Goal: Task Accomplishment & Management: Complete application form

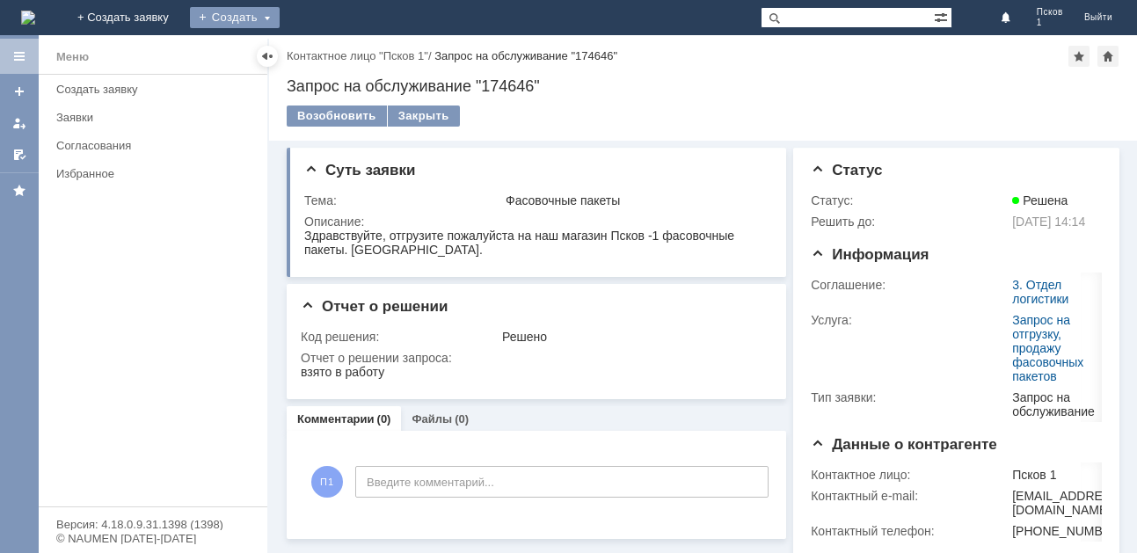
click at [280, 24] on div "Создать" at bounding box center [235, 17] width 90 height 21
click at [327, 54] on link "Заявка" at bounding box center [260, 52] width 134 height 21
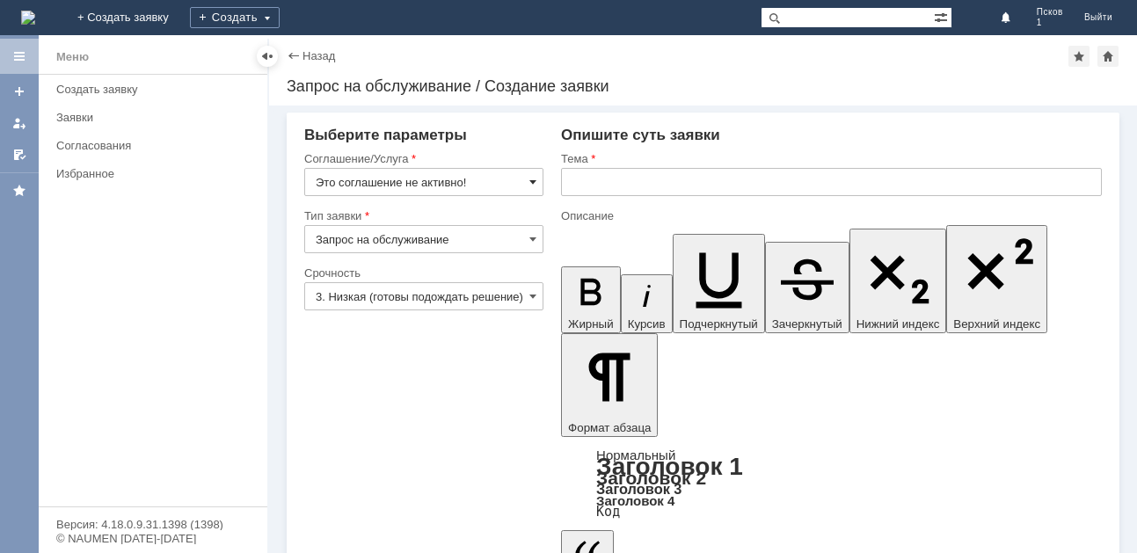
click at [534, 181] on span at bounding box center [532, 182] width 7 height 14
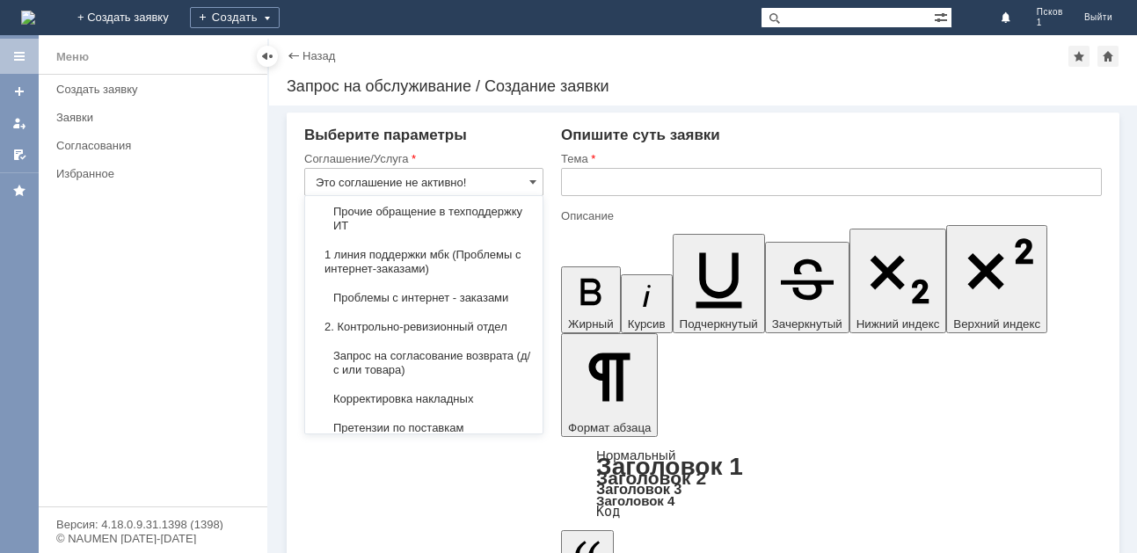
scroll to position [264, 0]
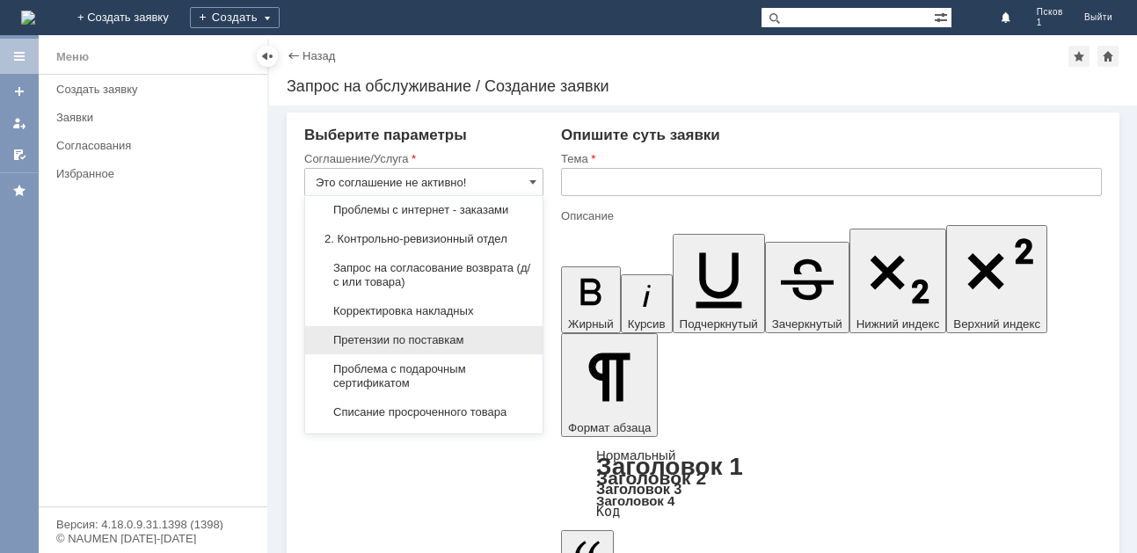
click at [482, 328] on div "Претензии по поставкам" at bounding box center [423, 340] width 237 height 28
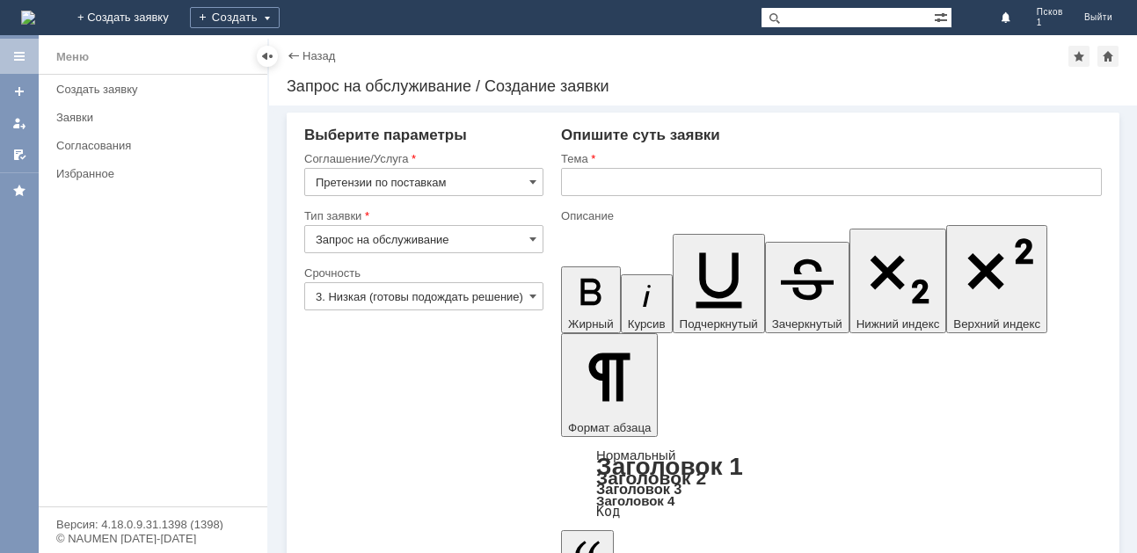
type input "Претензии по поставкам"
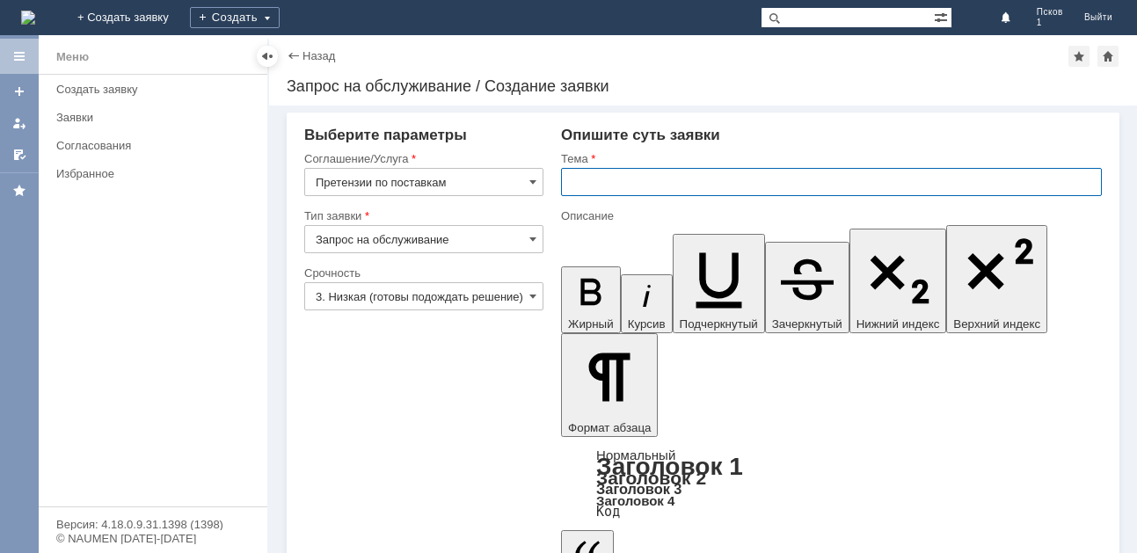
click at [614, 171] on input "text" at bounding box center [831, 182] width 541 height 28
type input "акт расхождений псков 6"
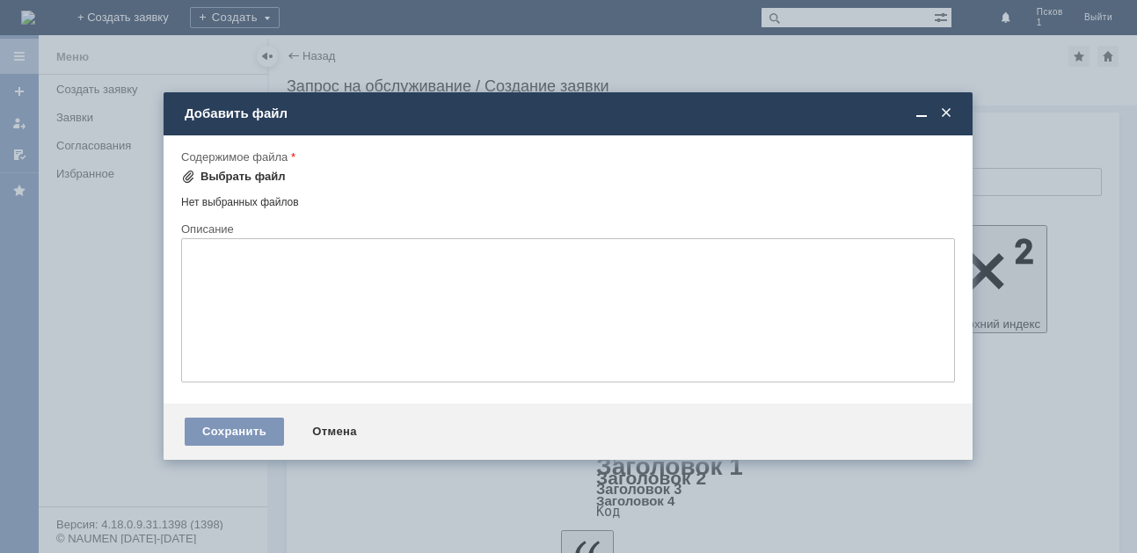
click at [253, 173] on div "Выбрать файл" at bounding box center [242, 177] width 85 height 14
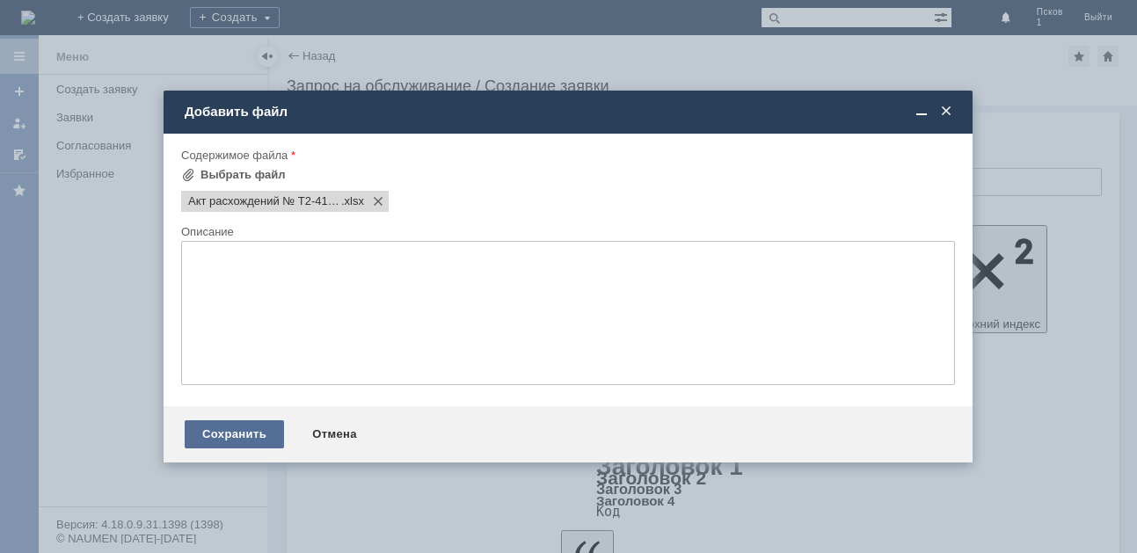
click at [251, 440] on div "Сохранить" at bounding box center [234, 434] width 99 height 28
